Goal: Find contact information: Find contact information

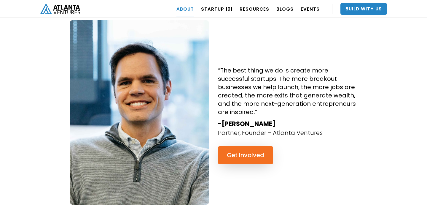
scroll to position [531, 0]
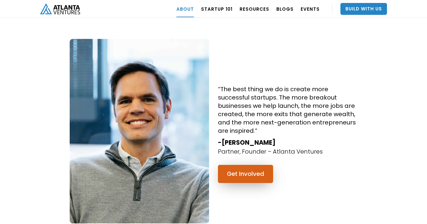
click at [240, 165] on link "Get Involved" at bounding box center [245, 174] width 55 height 18
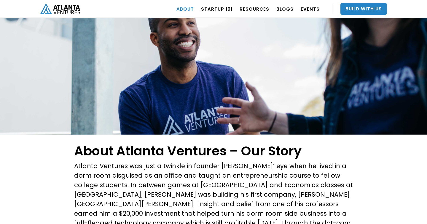
scroll to position [0, 0]
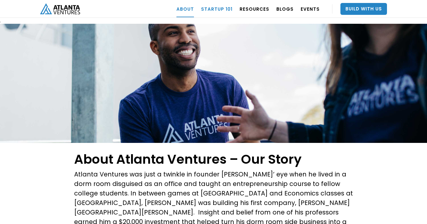
click at [228, 7] on link "Startup 101" at bounding box center [216, 9] width 31 height 17
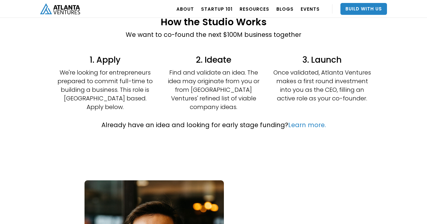
scroll to position [162, 0]
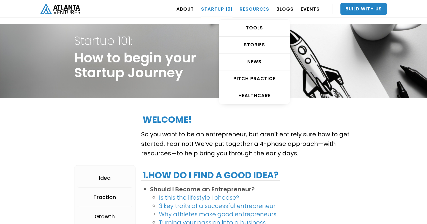
click at [247, 3] on link "RESOURCES" at bounding box center [255, 9] width 30 height 17
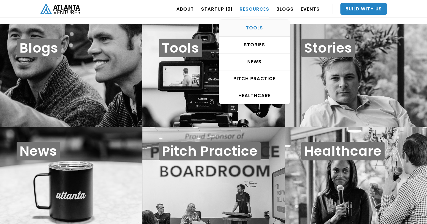
click at [256, 26] on div "TOOLS" at bounding box center [254, 28] width 71 height 6
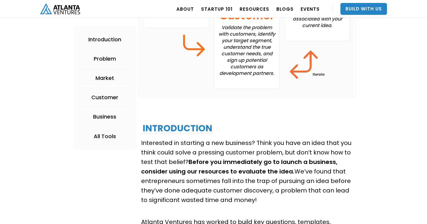
scroll to position [257, 0]
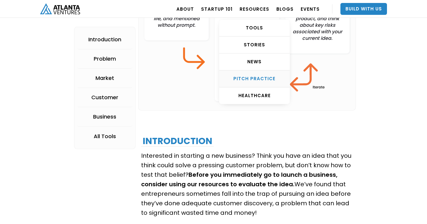
click at [259, 77] on div "Pitch Practice" at bounding box center [254, 79] width 71 height 6
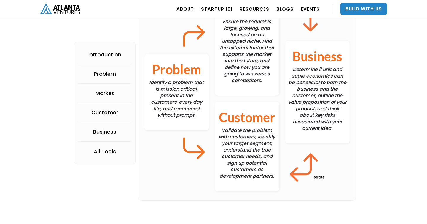
scroll to position [167, 0]
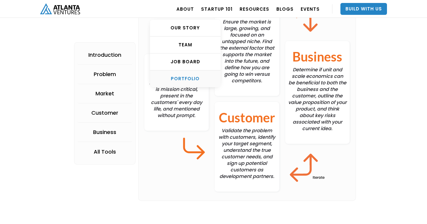
click at [194, 78] on div "PORTFOLIO" at bounding box center [185, 79] width 71 height 6
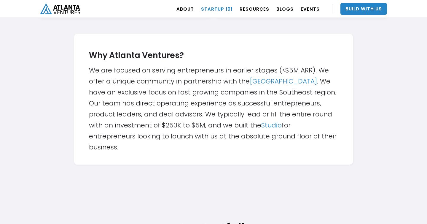
scroll to position [184, 0]
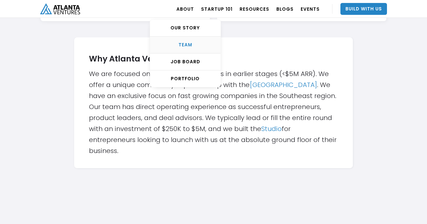
click at [191, 43] on div "TEAM" at bounding box center [185, 45] width 71 height 6
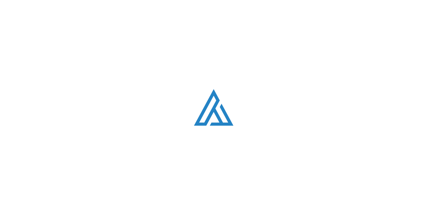
scroll to position [746, 0]
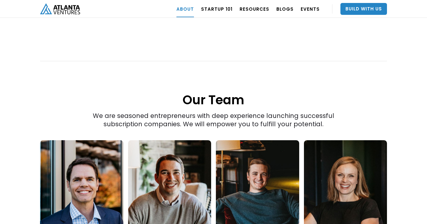
click at [88, 163] on link at bounding box center [81, 184] width 83 height 89
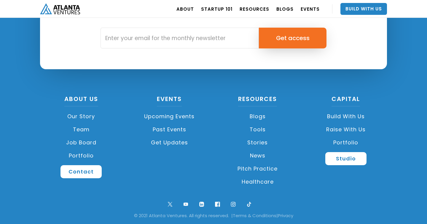
scroll to position [1730, 0]
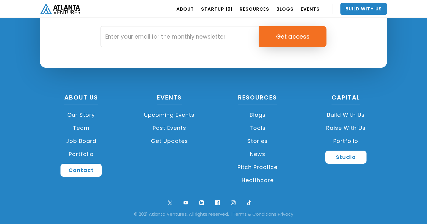
click at [342, 132] on link "Raise with Us" at bounding box center [346, 127] width 82 height 13
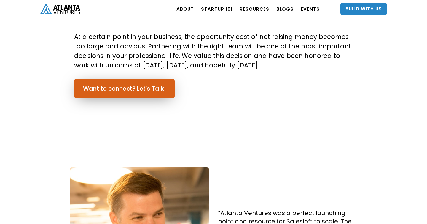
scroll to position [442, 0]
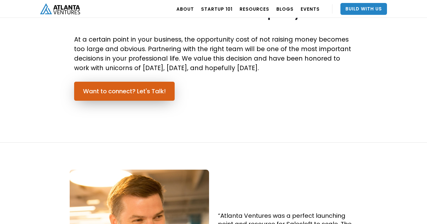
click at [137, 93] on link "Want to connect? Let's Talk!" at bounding box center [124, 91] width 101 height 19
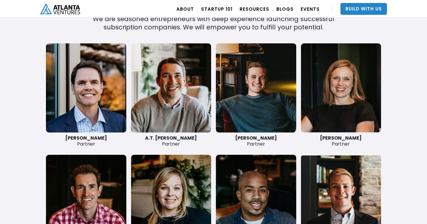
scroll to position [1394, 0]
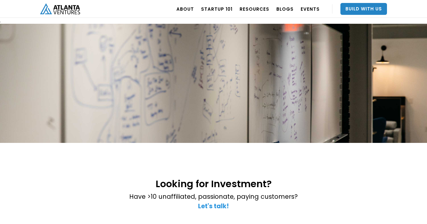
click at [217, 203] on strong "Let's talk!" at bounding box center [213, 205] width 31 height 9
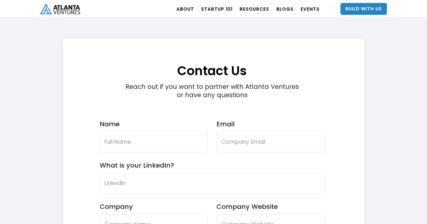
scroll to position [1683, 0]
